Goal: Navigation & Orientation: Find specific page/section

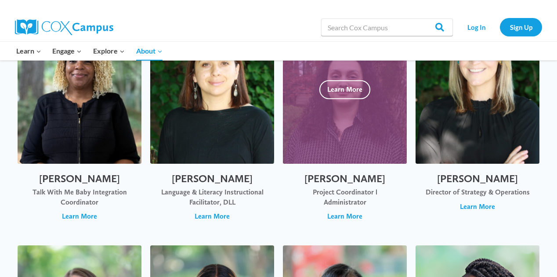
scroll to position [351, 0]
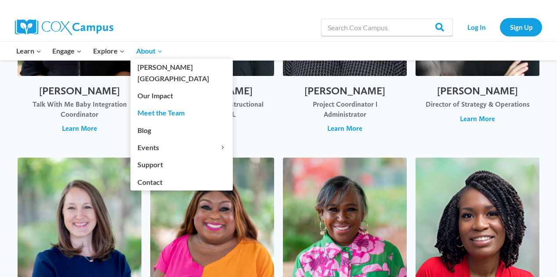
click at [146, 50] on span "About Expand" at bounding box center [149, 50] width 26 height 11
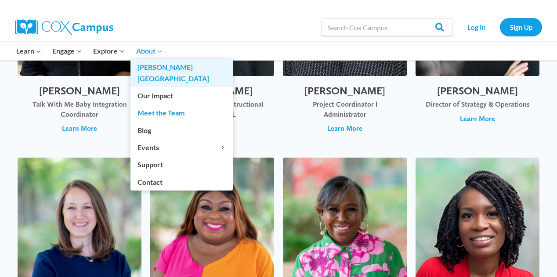
click at [155, 67] on link "[PERSON_NAME][GEOGRAPHIC_DATA]" at bounding box center [181, 73] width 102 height 28
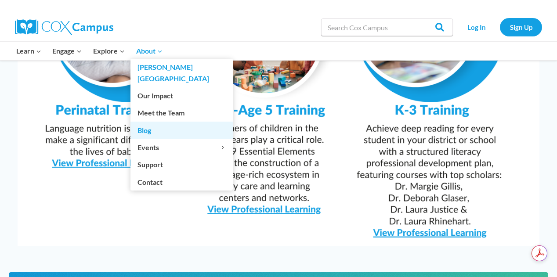
click at [148, 122] on link "Blog" at bounding box center [181, 130] width 102 height 17
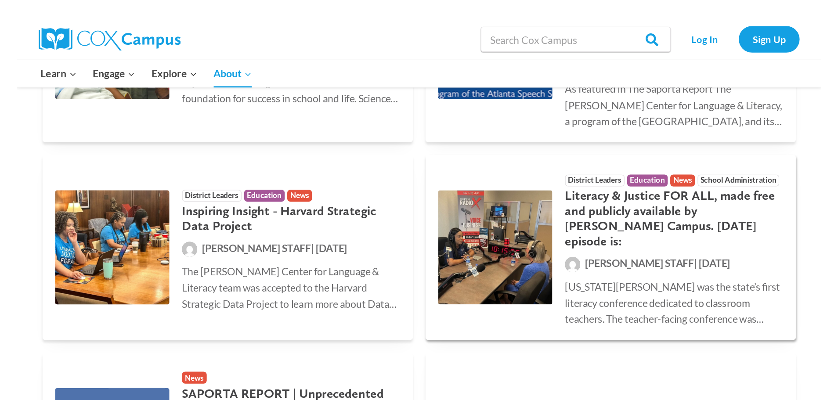
scroll to position [439, 0]
